Goal: Register for event/course

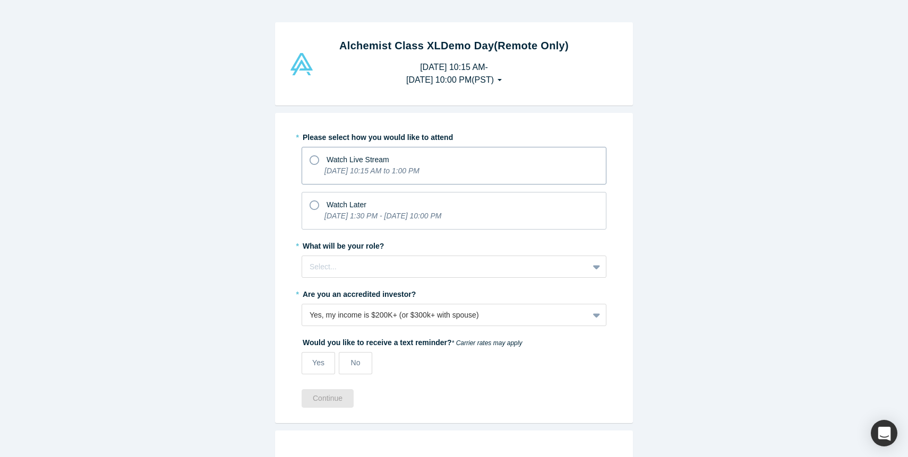
click at [315, 163] on icon at bounding box center [314, 161] width 10 height 10
click at [0, 0] on input "Watch Live Stream [DATE] 10:15 AM to 1:00 PM" at bounding box center [0, 0] width 0 height 0
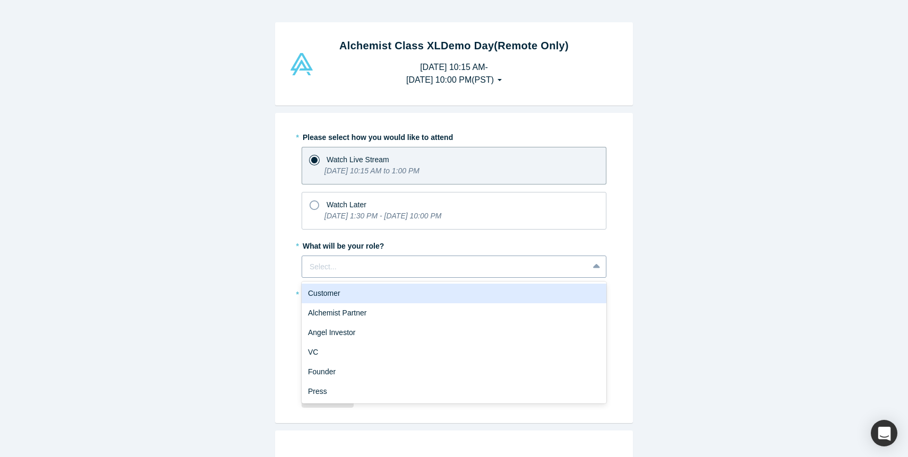
click at [358, 265] on div at bounding box center [444, 267] width 271 height 13
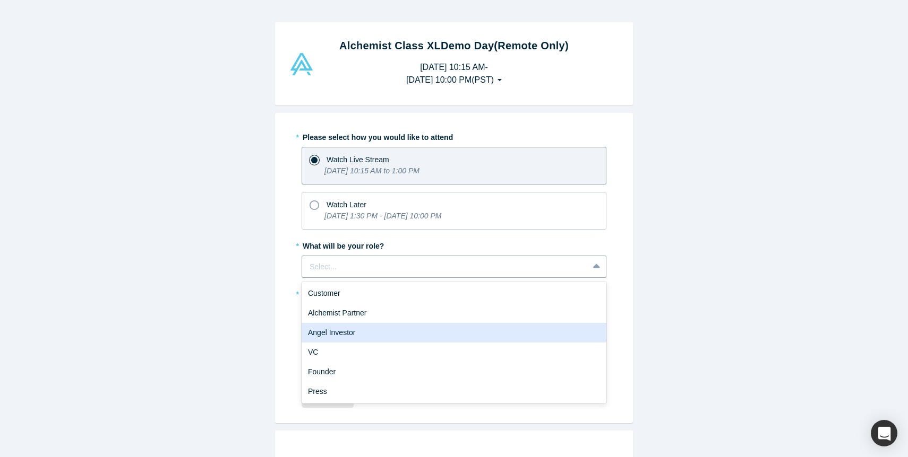
click at [357, 336] on div "Angel Investor" at bounding box center [453, 333] width 305 height 20
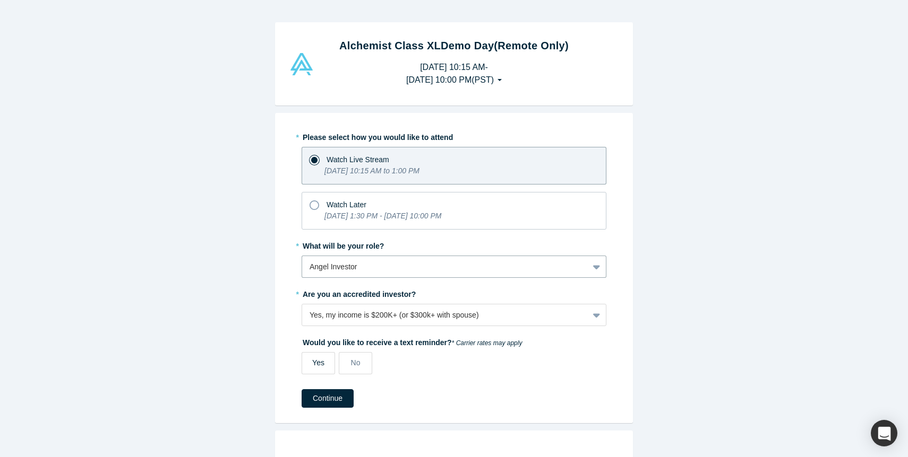
click at [324, 367] on span "Yes" at bounding box center [318, 363] width 12 height 8
click at [0, 0] on input "Yes" at bounding box center [0, 0] width 0 height 0
select select "US"
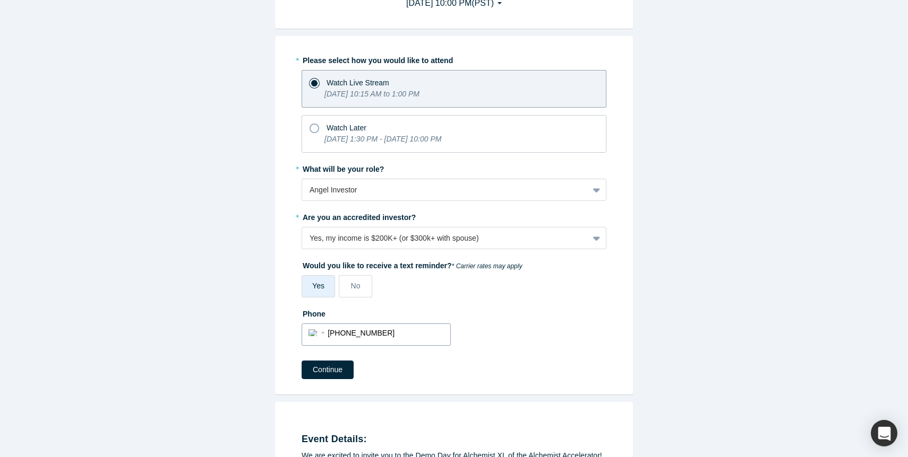
scroll to position [102, 0]
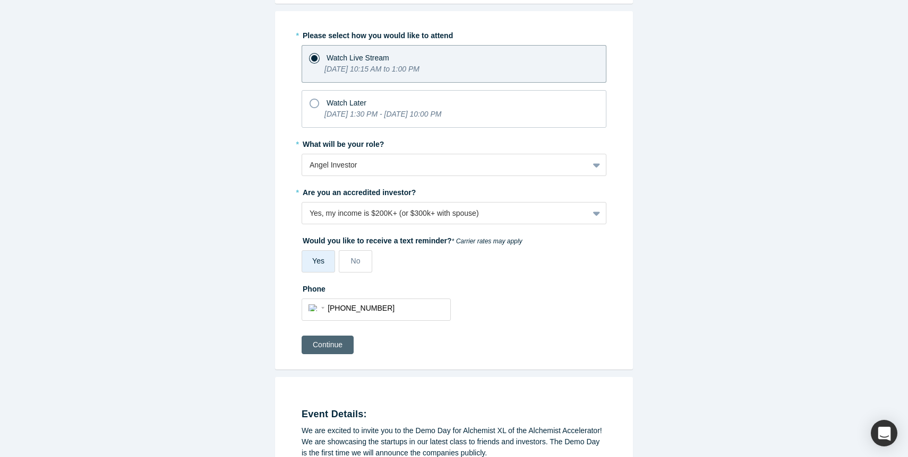
click at [336, 351] on button "Continue" at bounding box center [327, 345] width 52 height 19
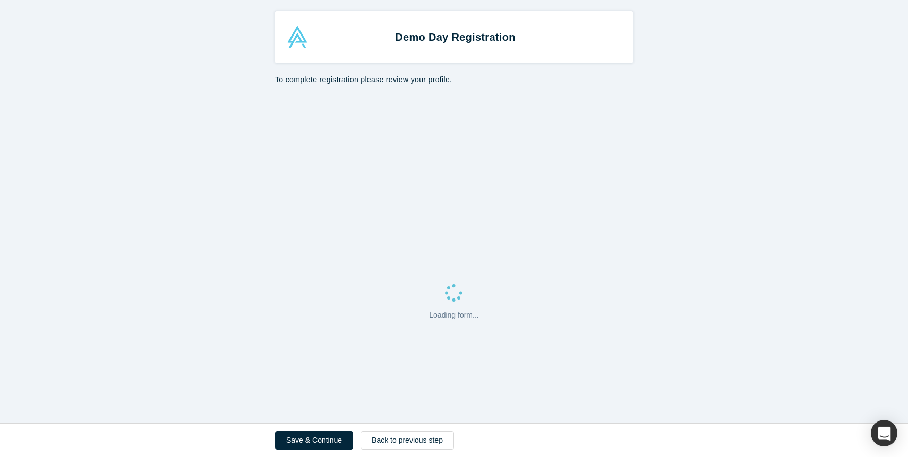
select select "US"
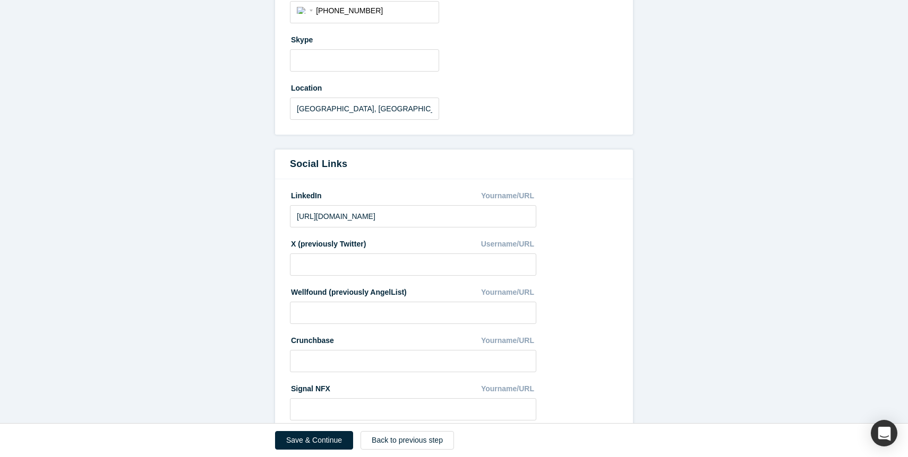
scroll to position [511, 0]
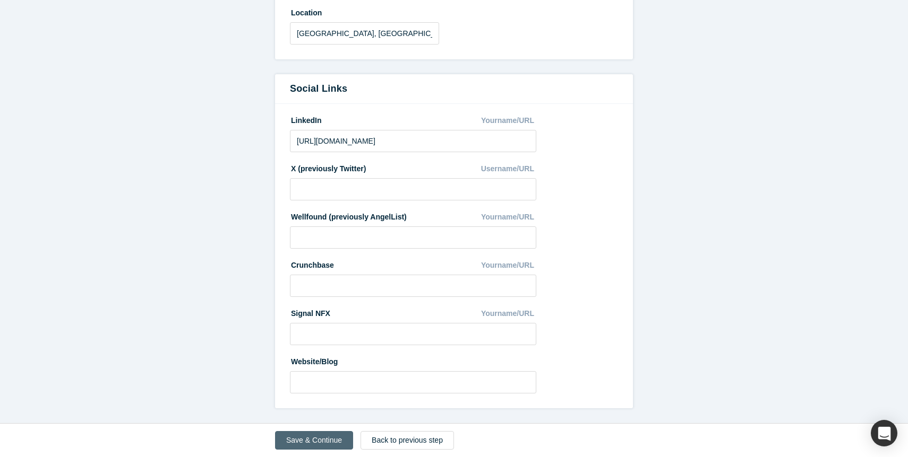
click at [313, 436] on button "Save & Continue" at bounding box center [314, 440] width 78 height 19
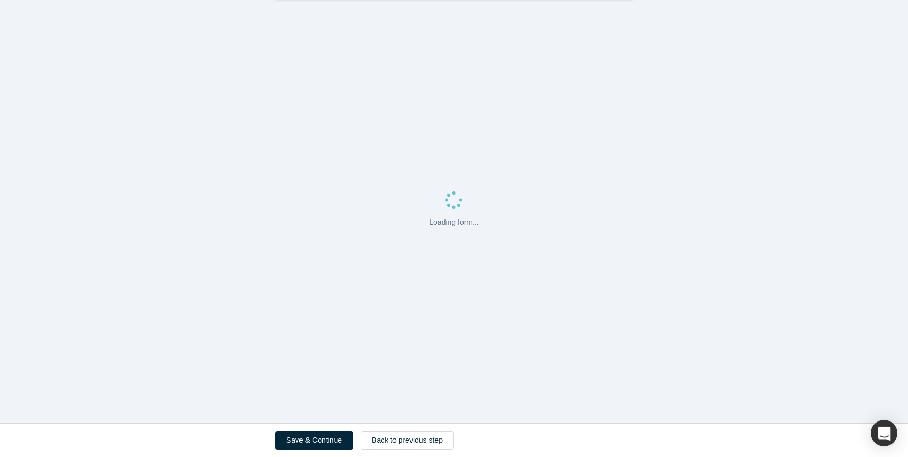
scroll to position [0, 0]
